Goal: Task Accomplishment & Management: Manage account settings

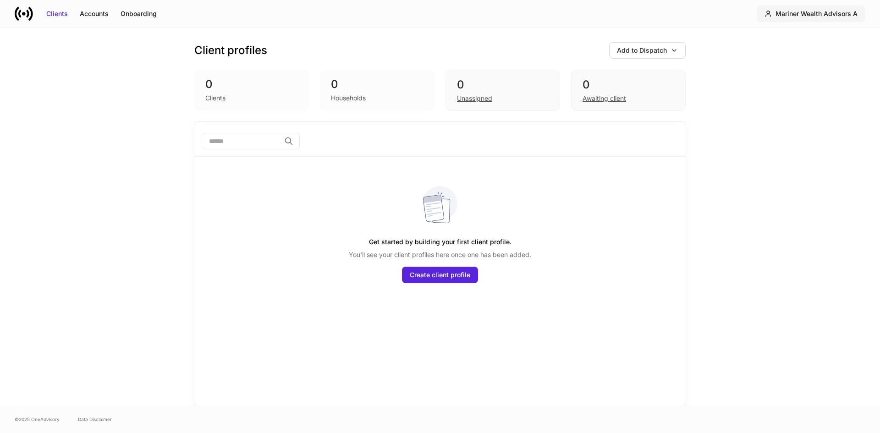
click at [792, 13] on div "Mariner Wealth Advisors A" at bounding box center [816, 13] width 82 height 9
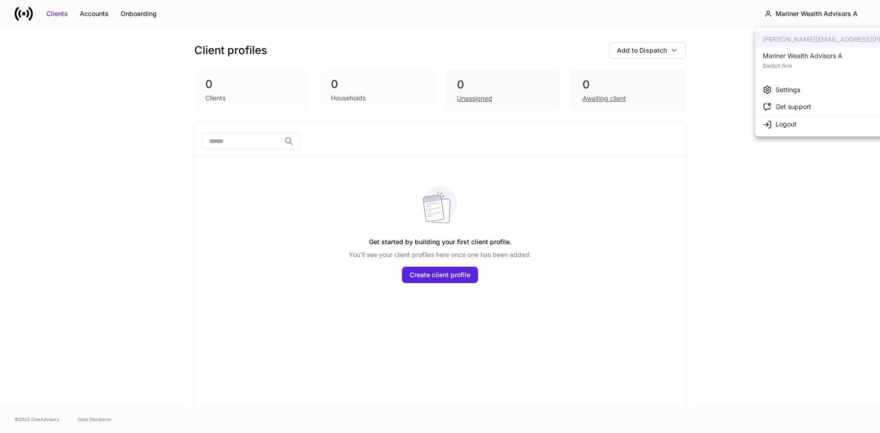
click at [797, 55] on div "Mariner Wealth Advisors A" at bounding box center [803, 55] width 80 height 9
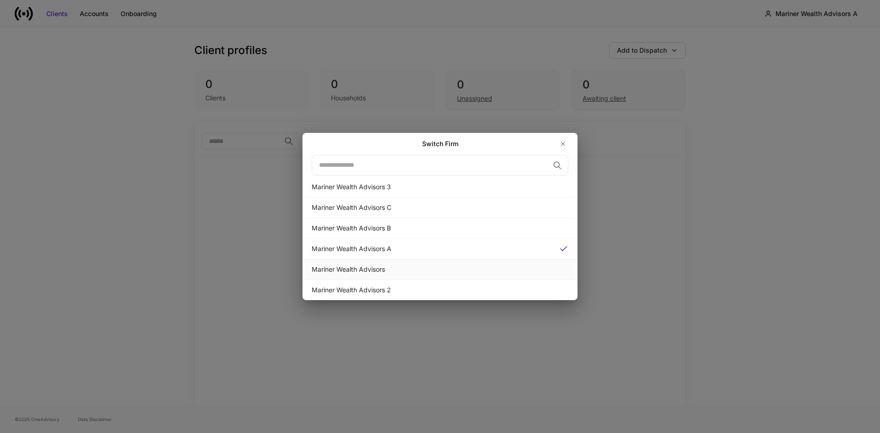
click at [367, 272] on div "Mariner Wealth Advisors" at bounding box center [440, 269] width 257 height 9
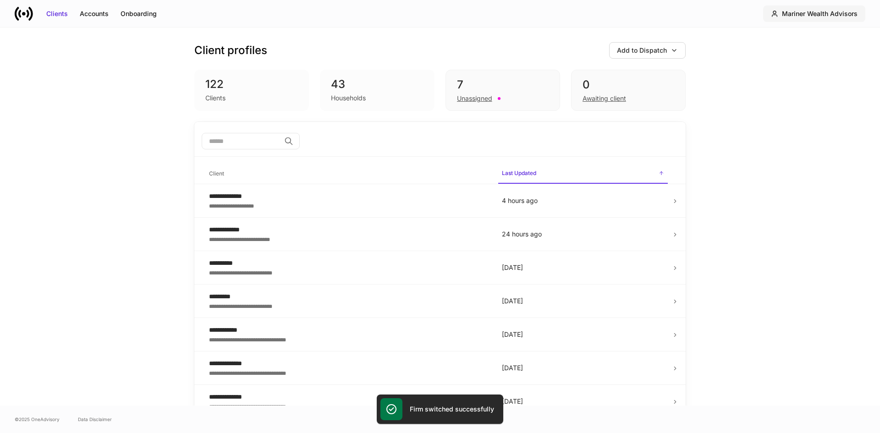
click at [794, 11] on div "Mariner Wealth Advisors" at bounding box center [820, 13] width 76 height 9
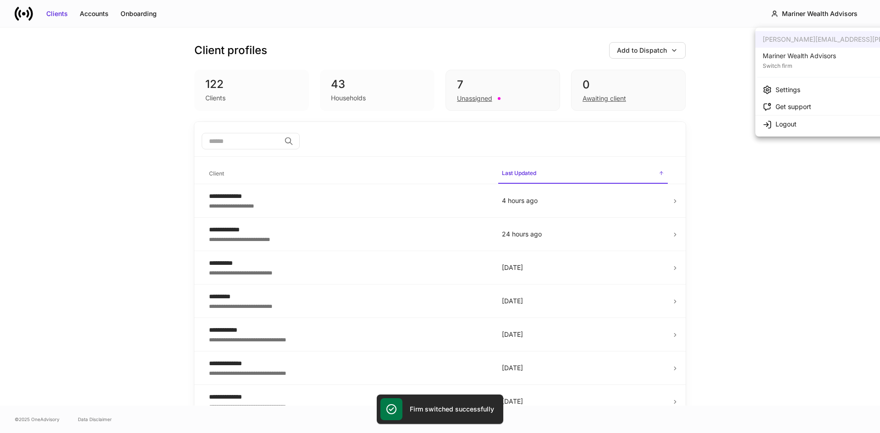
click at [794, 55] on div "Mariner Wealth Advisors" at bounding box center [799, 55] width 73 height 9
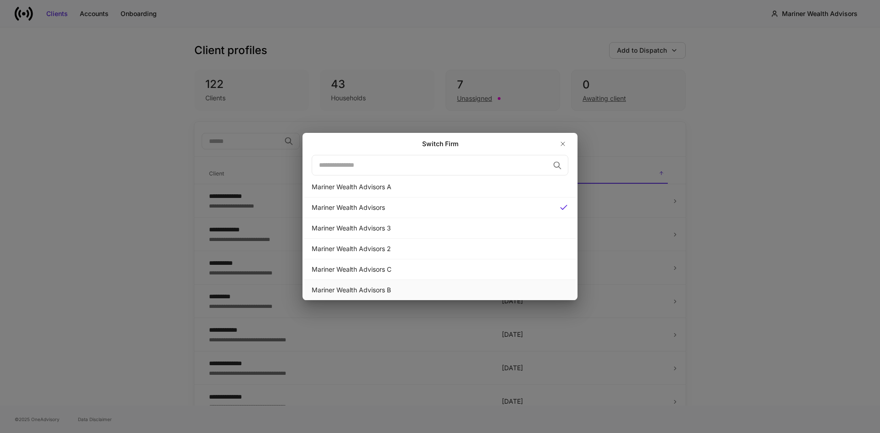
click at [375, 287] on div "Mariner Wealth Advisors B" at bounding box center [440, 290] width 257 height 9
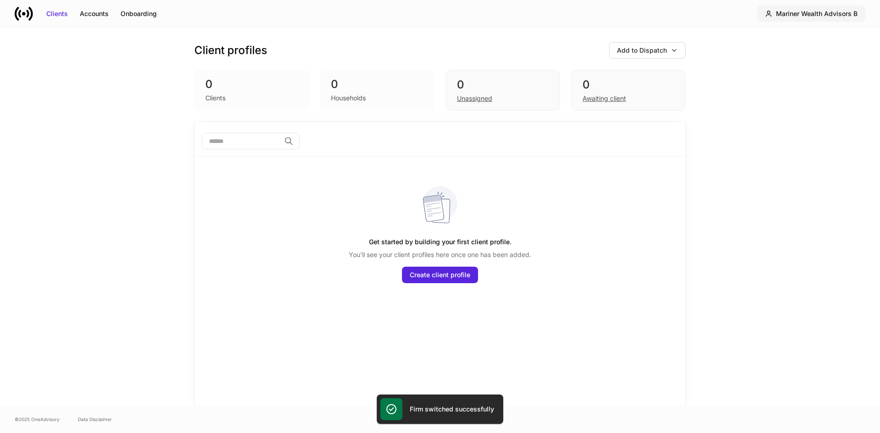
click at [842, 15] on div "Mariner Wealth Advisors B" at bounding box center [817, 13] width 82 height 9
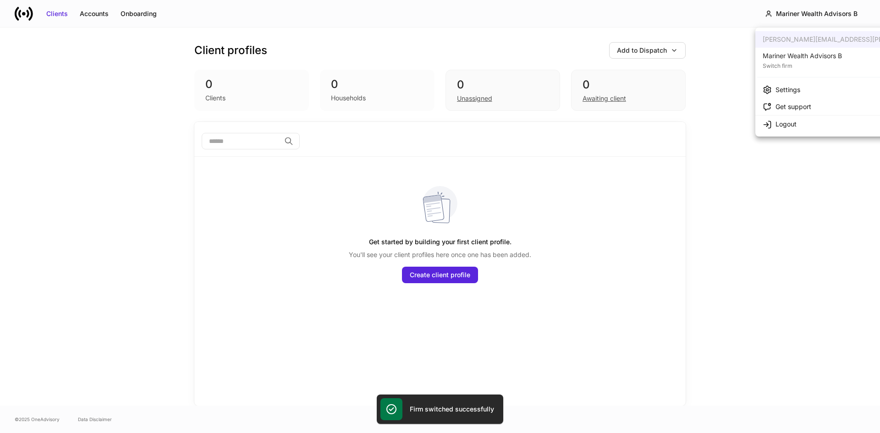
click at [803, 63] on div "Switch firm" at bounding box center [802, 64] width 79 height 9
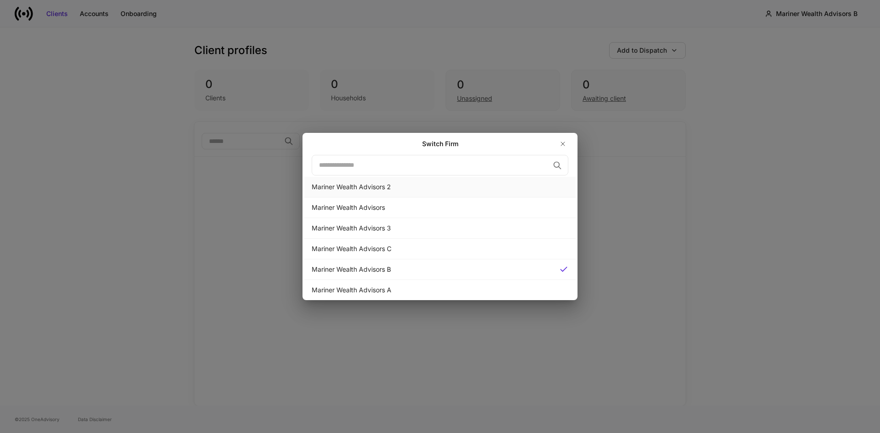
click at [366, 187] on div "Mariner Wealth Advisors 2" at bounding box center [440, 186] width 257 height 9
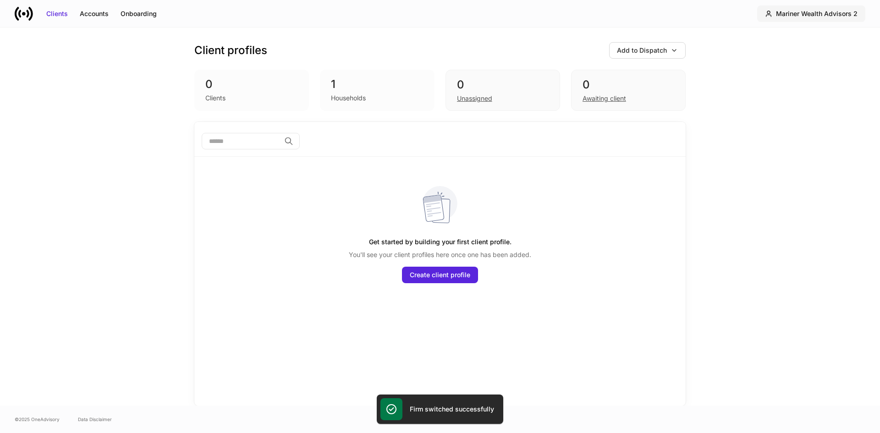
click at [798, 11] on div "Mariner Wealth Advisors 2" at bounding box center [817, 13] width 82 height 9
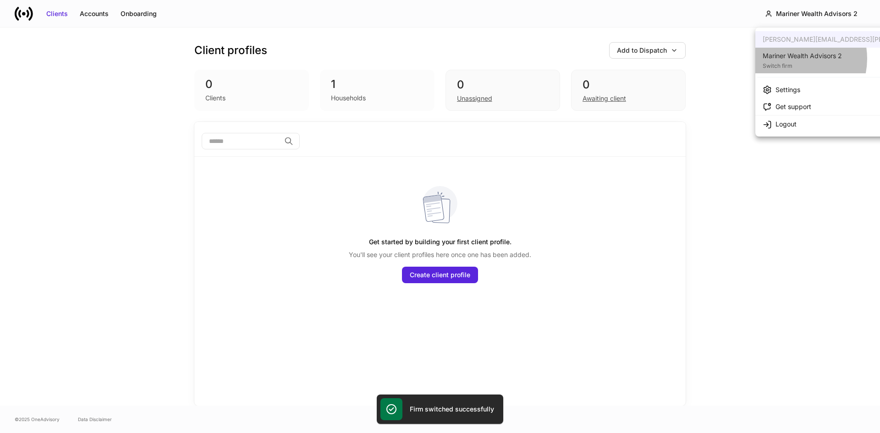
click at [791, 59] on div "Mariner Wealth Advisors 2" at bounding box center [802, 55] width 79 height 9
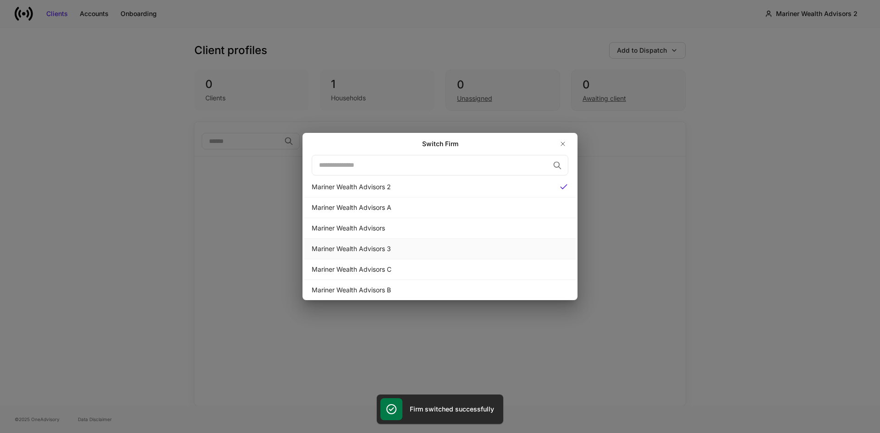
click at [363, 245] on div "Mariner Wealth Advisors 3" at bounding box center [440, 248] width 257 height 9
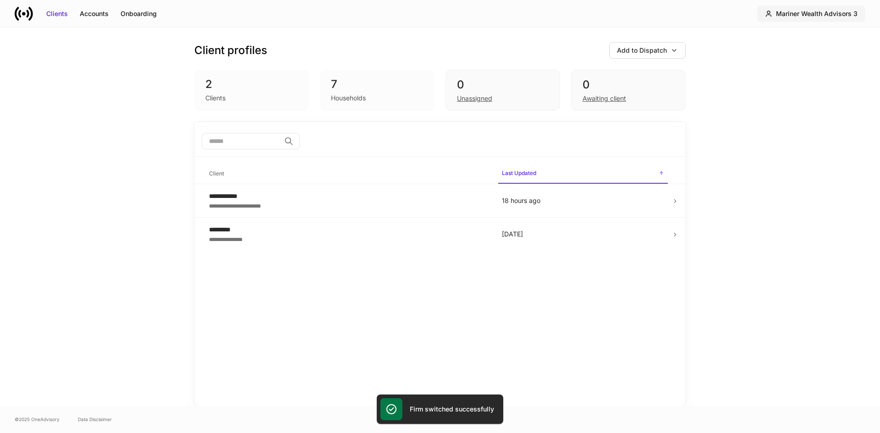
click at [822, 15] on div "Mariner Wealth Advisors 3" at bounding box center [817, 13] width 82 height 9
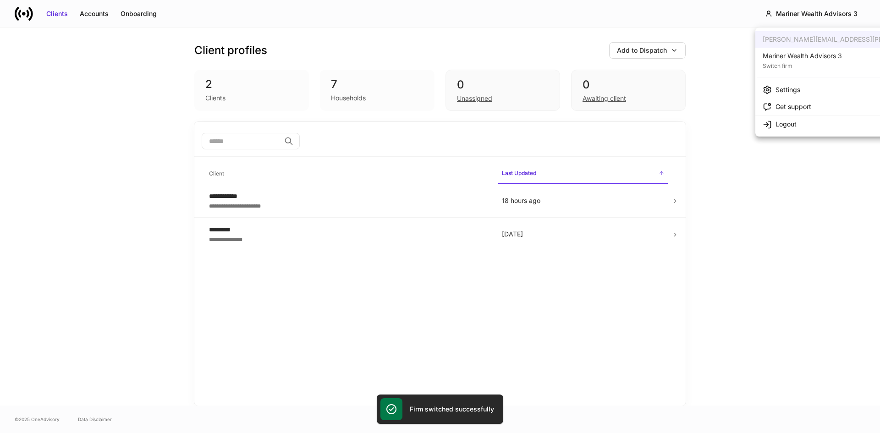
click at [798, 55] on div "Mariner Wealth Advisors 3" at bounding box center [802, 55] width 79 height 9
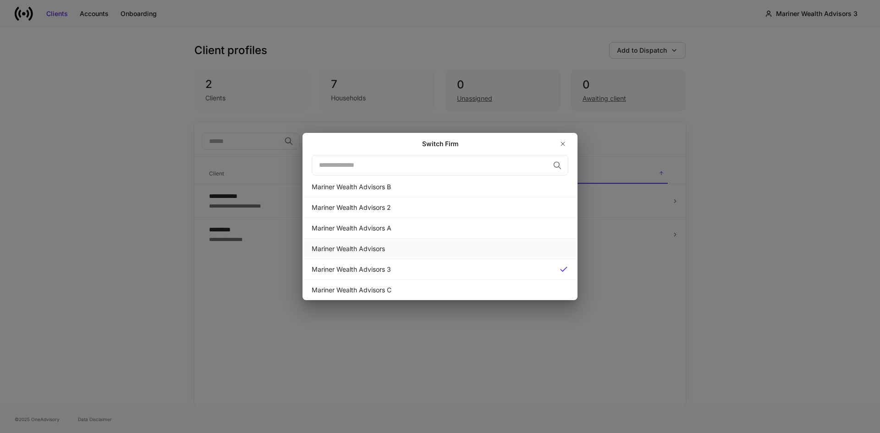
click at [347, 248] on div "Mariner Wealth Advisors" at bounding box center [440, 248] width 257 height 9
